Goal: Information Seeking & Learning: Find specific fact

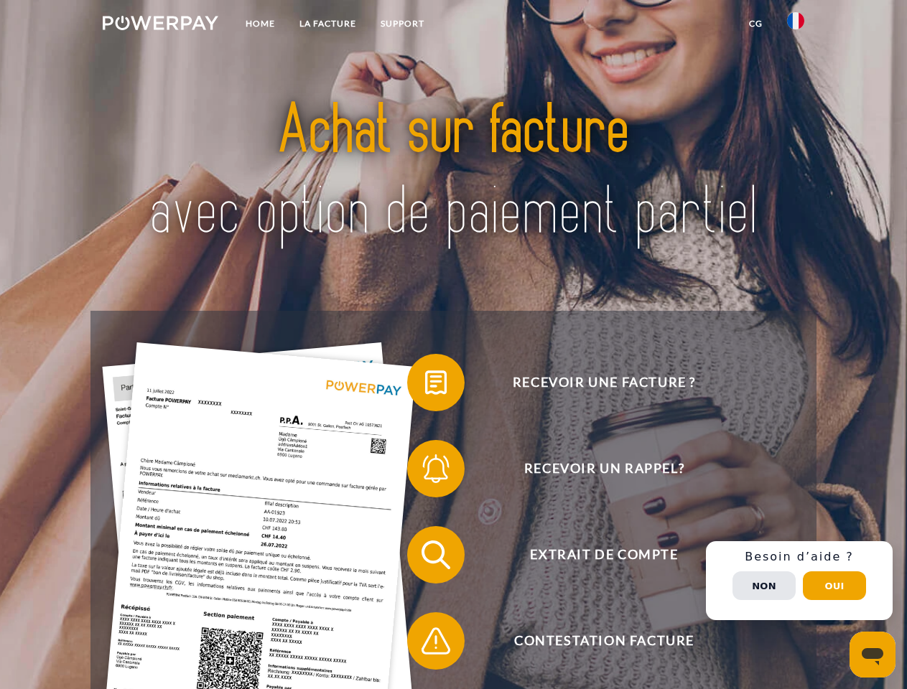
click at [160, 25] on img at bounding box center [161, 23] width 116 height 14
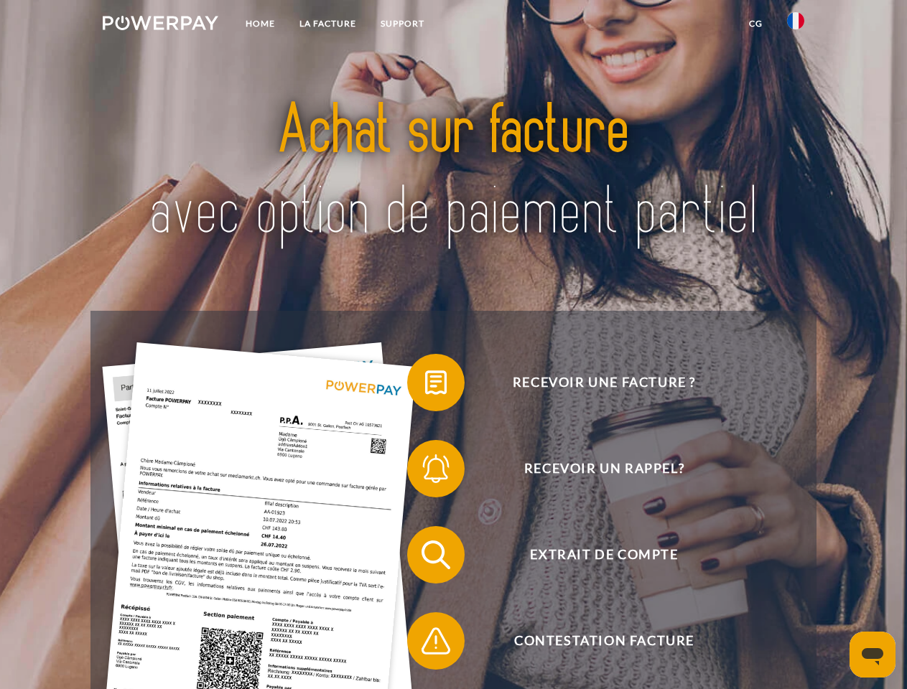
click at [796, 25] on img at bounding box center [795, 20] width 17 height 17
click at [755, 24] on link "CG" at bounding box center [756, 24] width 38 height 26
click at [425, 386] on span at bounding box center [414, 383] width 72 height 72
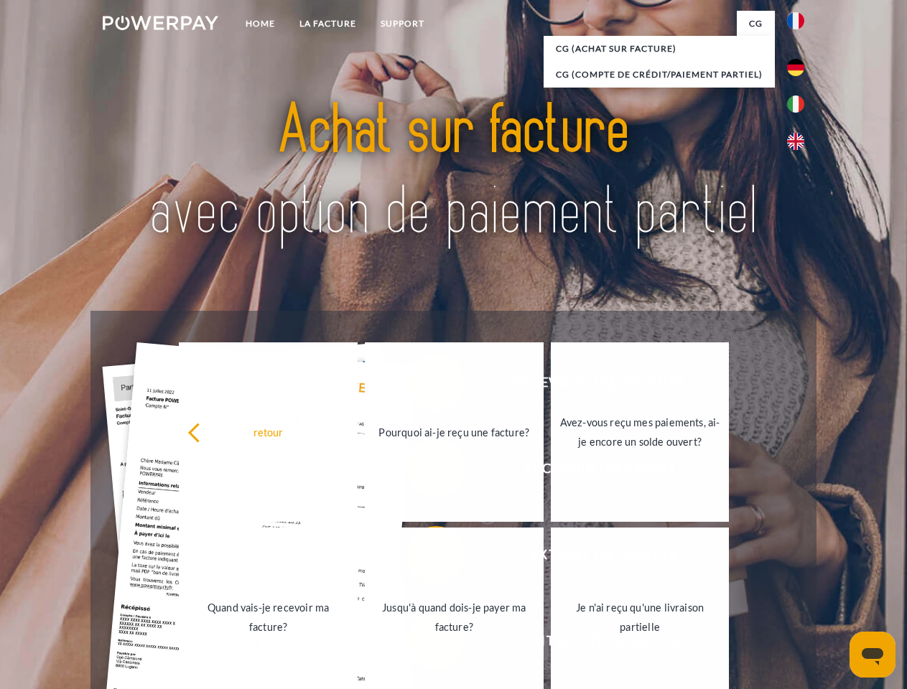
click at [358, 558] on link "Quand vais-je recevoir ma facture?" at bounding box center [268, 618] width 179 height 180
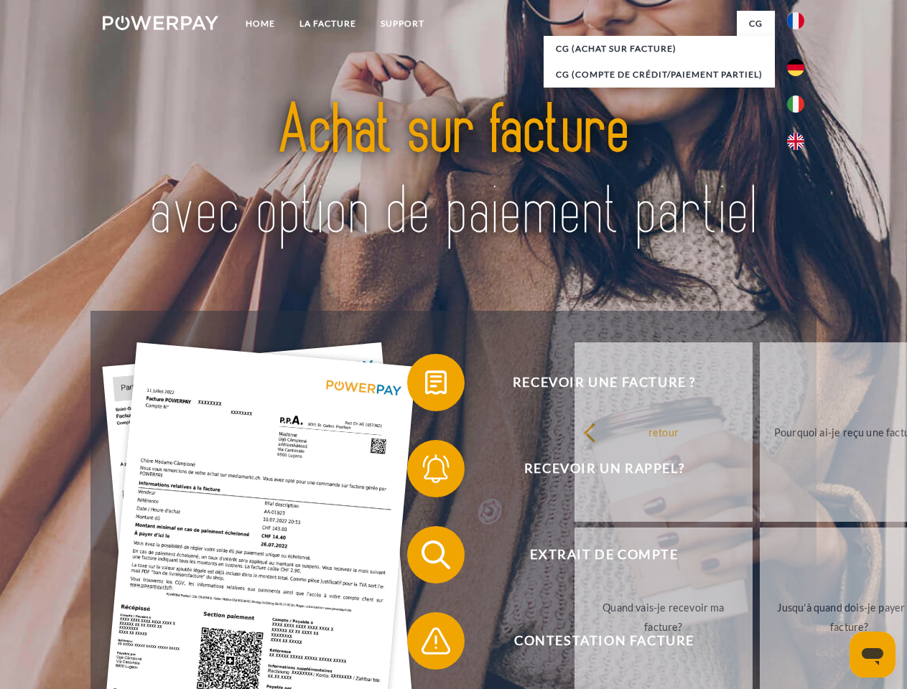
click at [425, 644] on span at bounding box center [414, 641] width 72 height 72
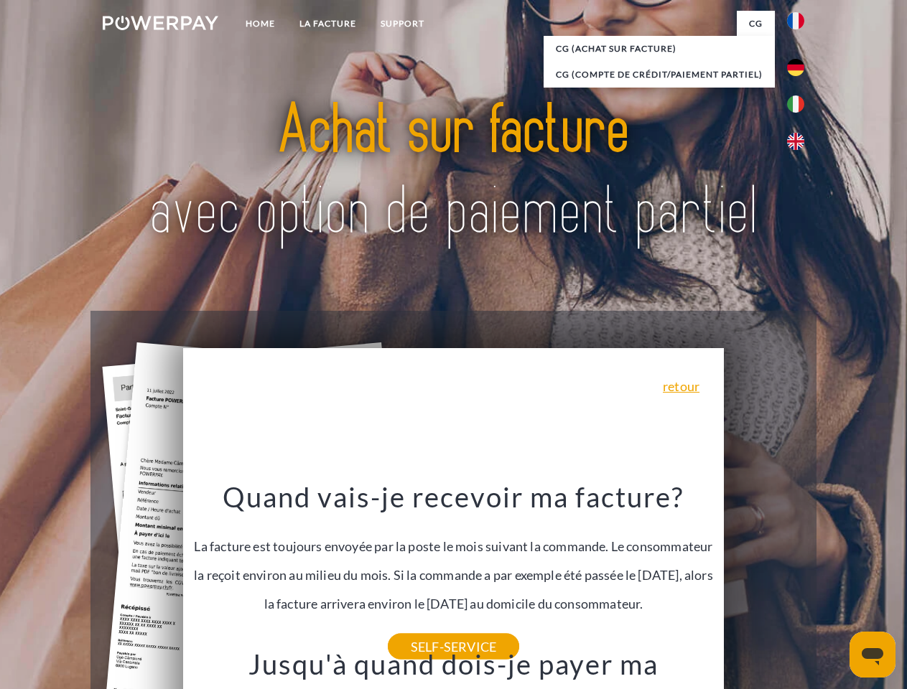
click at [764, 584] on span "Extrait de compte" at bounding box center [604, 554] width 352 height 57
click at [834, 586] on header "Home LA FACTURE Support" at bounding box center [453, 496] width 907 height 992
